Goal: Use online tool/utility

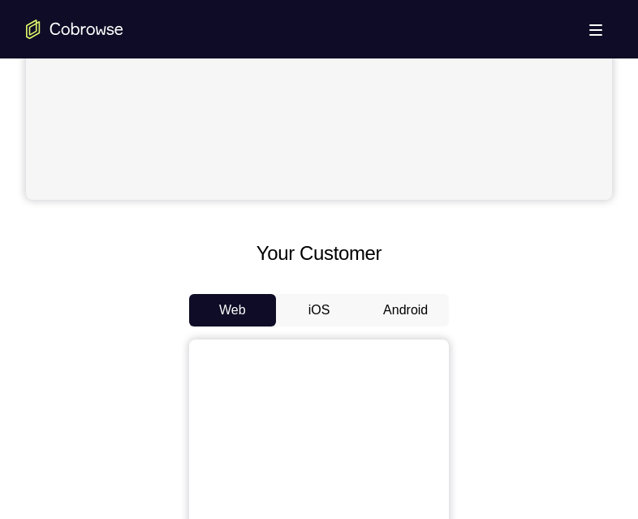
scroll to position [731, 0]
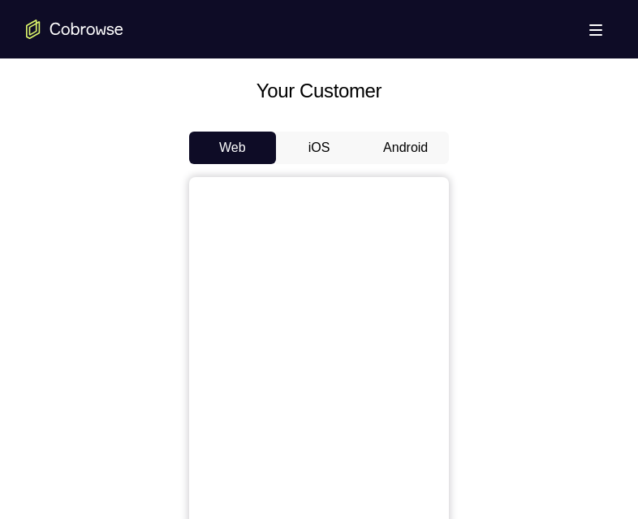
click at [409, 150] on button "Android" at bounding box center [405, 147] width 87 height 32
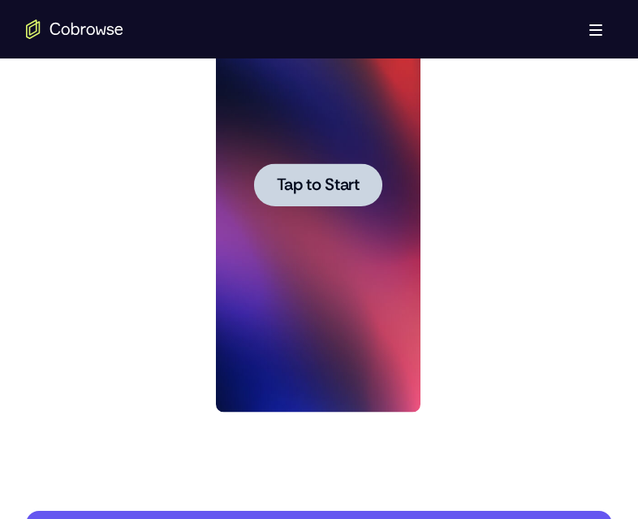
scroll to position [0, 0]
drag, startPoint x: 297, startPoint y: 192, endPoint x: 647, endPoint y: 187, distance: 349.9
click at [297, 192] on span "Tap to Start" at bounding box center [317, 185] width 83 height 16
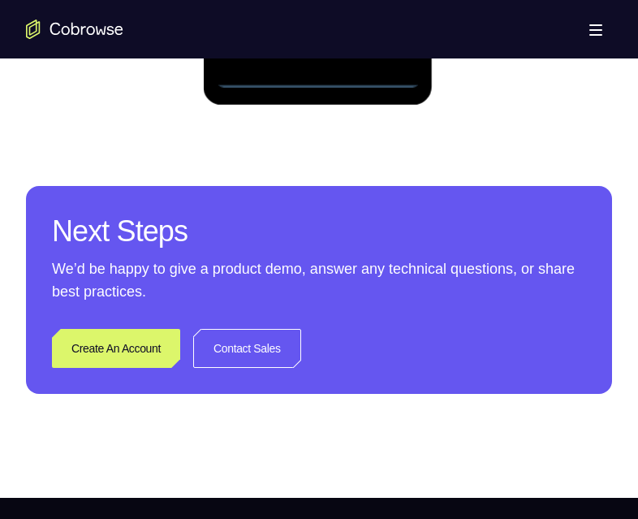
scroll to position [1055, 0]
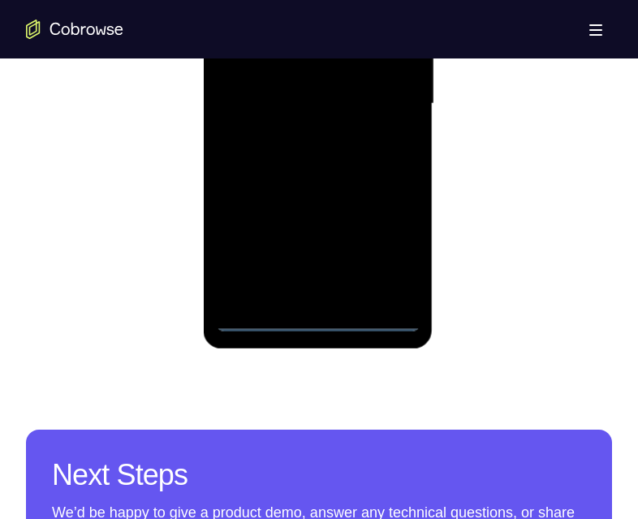
click at [312, 314] on div at bounding box center [317, 104] width 205 height 455
click at [297, 12] on div at bounding box center [317, 104] width 205 height 455
click at [237, 80] on div at bounding box center [317, 104] width 205 height 455
click at [334, 110] on div at bounding box center [317, 104] width 205 height 455
click at [337, 291] on div at bounding box center [317, 104] width 205 height 455
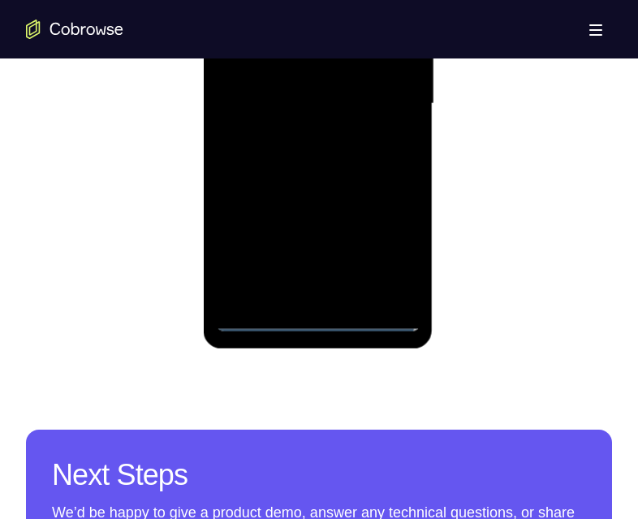
scroll to position [974, 0]
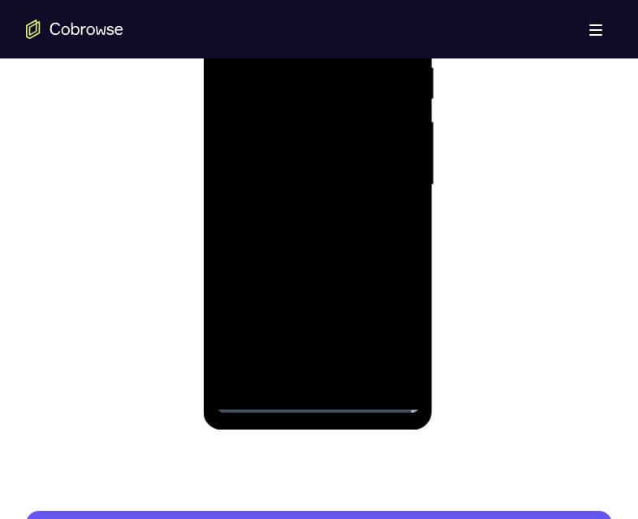
drag, startPoint x: 299, startPoint y: 127, endPoint x: 667, endPoint y: 209, distance: 377.5
click at [299, 126] on div at bounding box center [317, 185] width 205 height 455
click at [295, 82] on div at bounding box center [317, 185] width 205 height 455
click at [295, 131] on div at bounding box center [317, 185] width 205 height 455
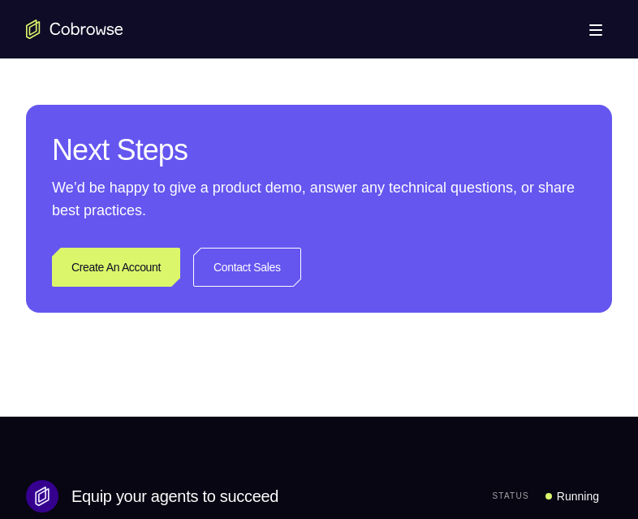
scroll to position [1136, 0]
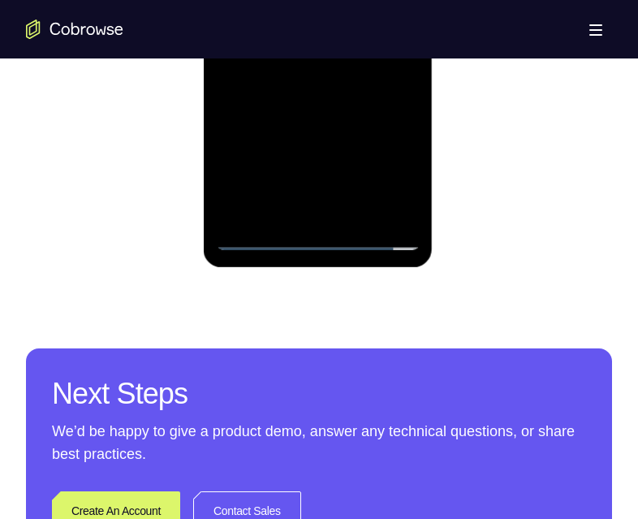
click at [390, 202] on div at bounding box center [317, 22] width 205 height 455
click at [390, 209] on div at bounding box center [317, 22] width 205 height 455
click at [370, 213] on div at bounding box center [317, 22] width 205 height 455
click at [389, 174] on div at bounding box center [317, 22] width 205 height 455
click at [317, 0] on div at bounding box center [317, 22] width 205 height 455
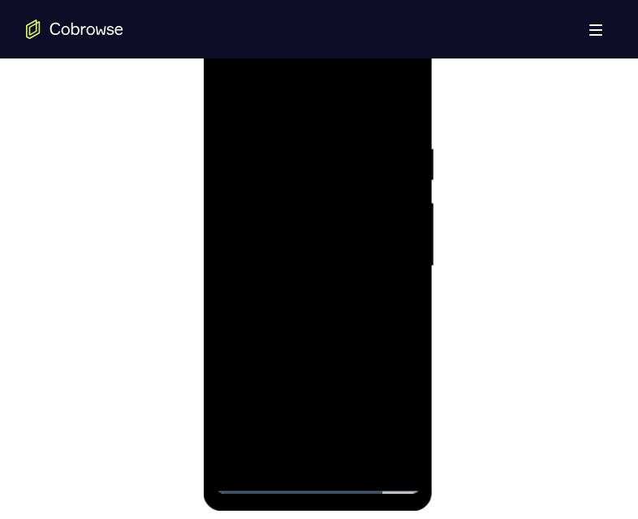
scroll to position [974, 0]
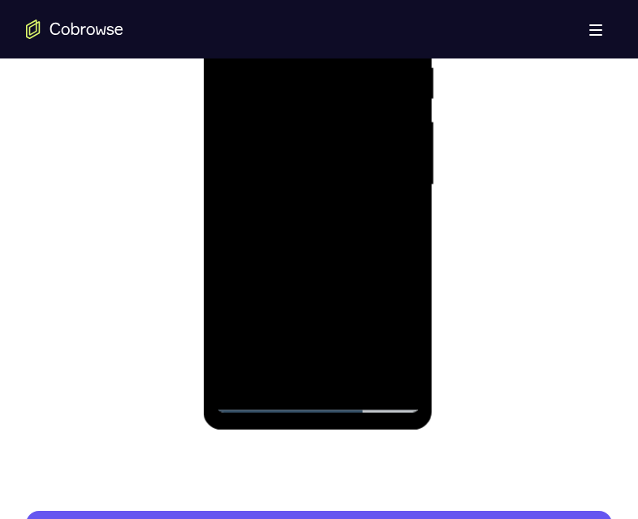
click at [256, 402] on div at bounding box center [317, 185] width 205 height 455
click at [308, 395] on div at bounding box center [317, 185] width 205 height 455
